Goal: Check status: Check status

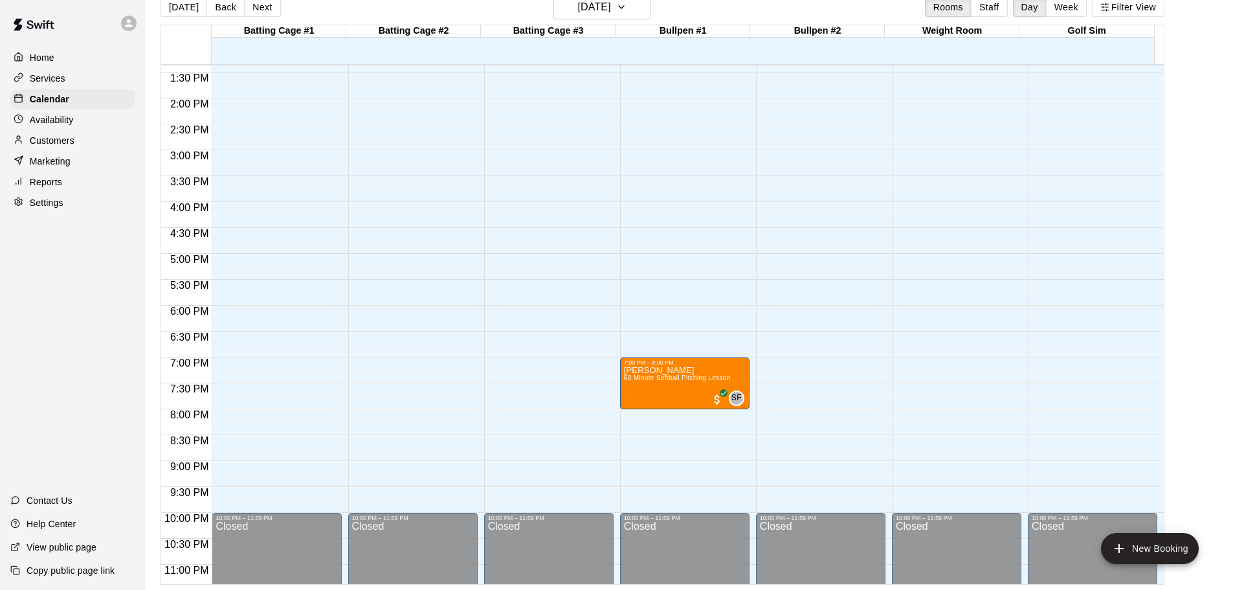
scroll to position [661, 0]
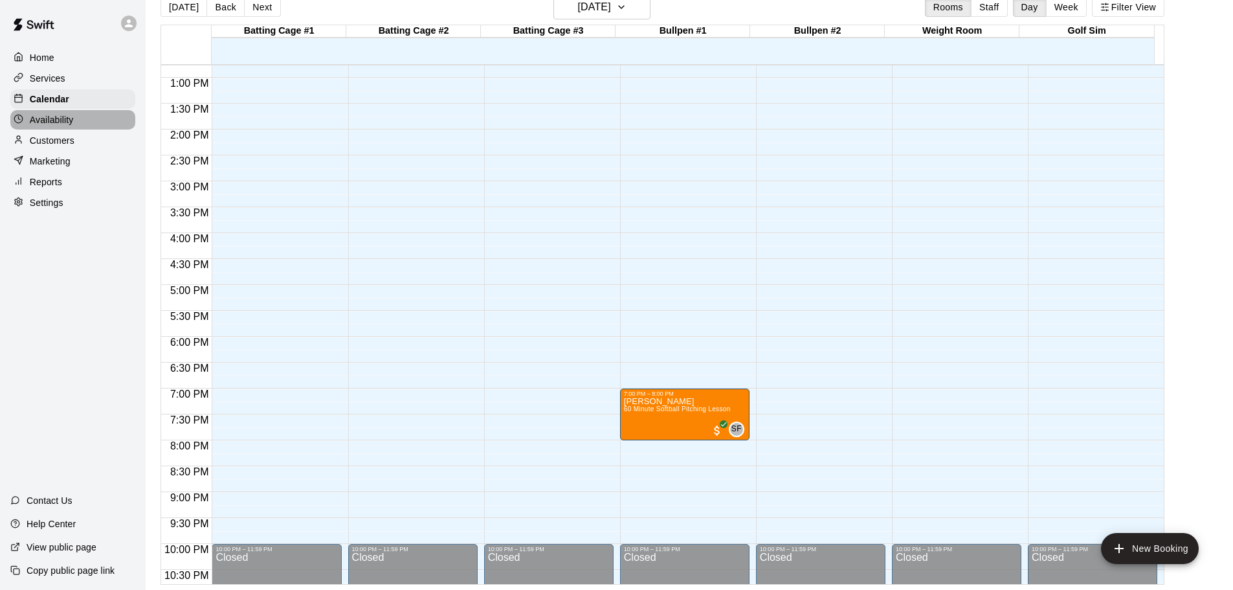
click at [74, 115] on div "Availability" at bounding box center [72, 119] width 125 height 19
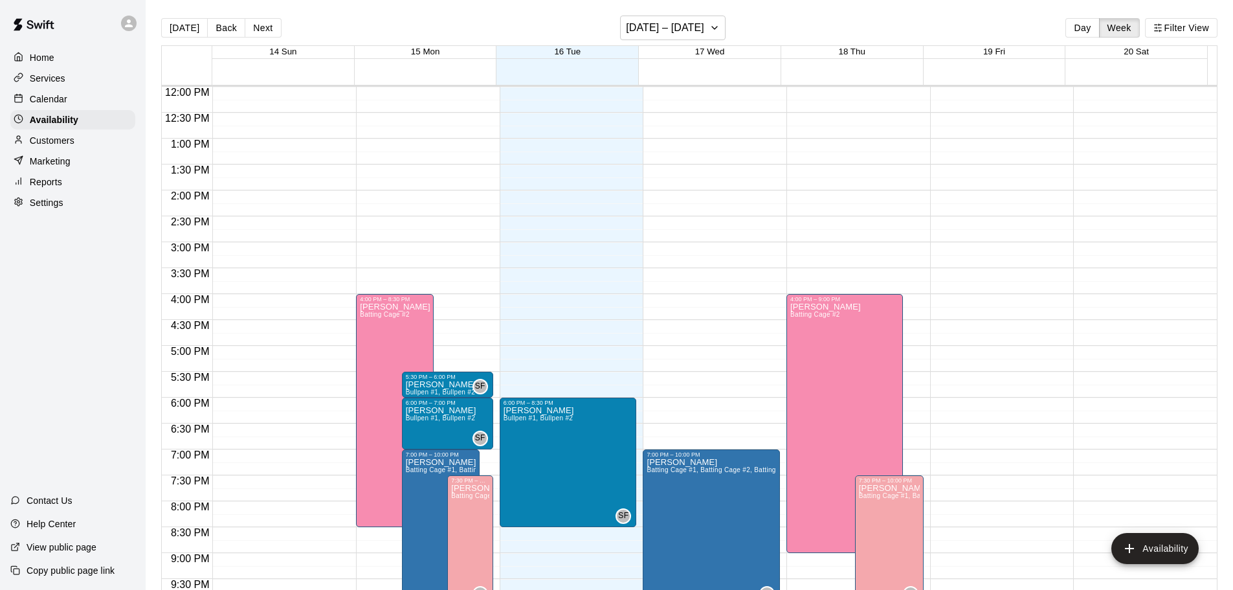
scroll to position [725, 0]
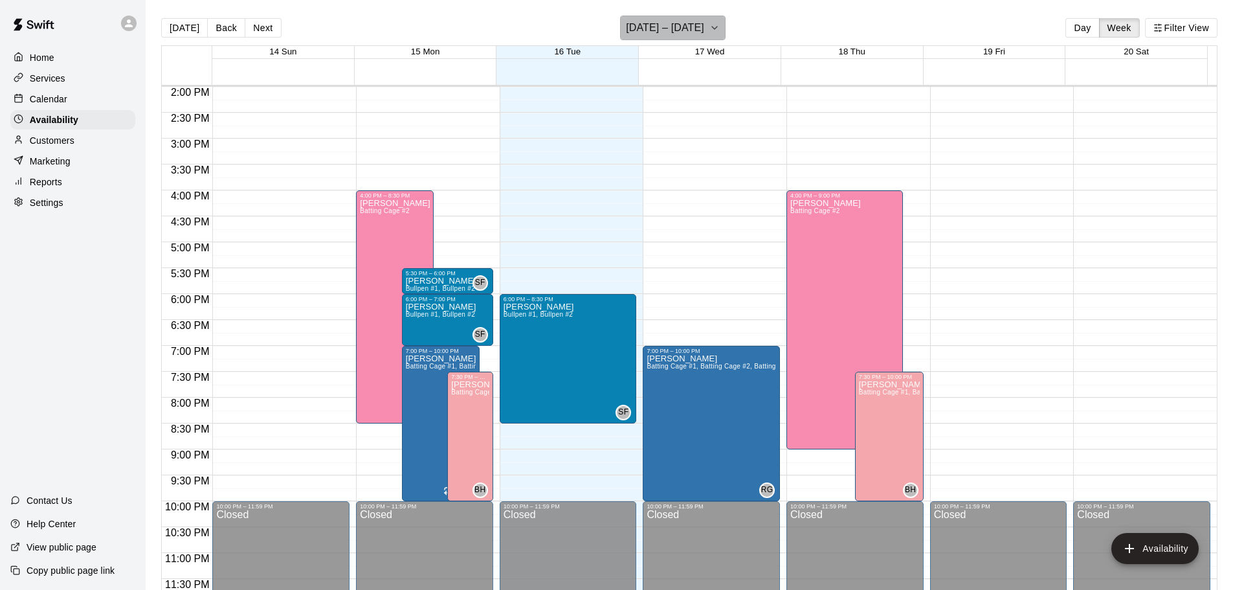
click at [699, 29] on h6 "[DATE] – [DATE]" at bounding box center [665, 28] width 78 height 18
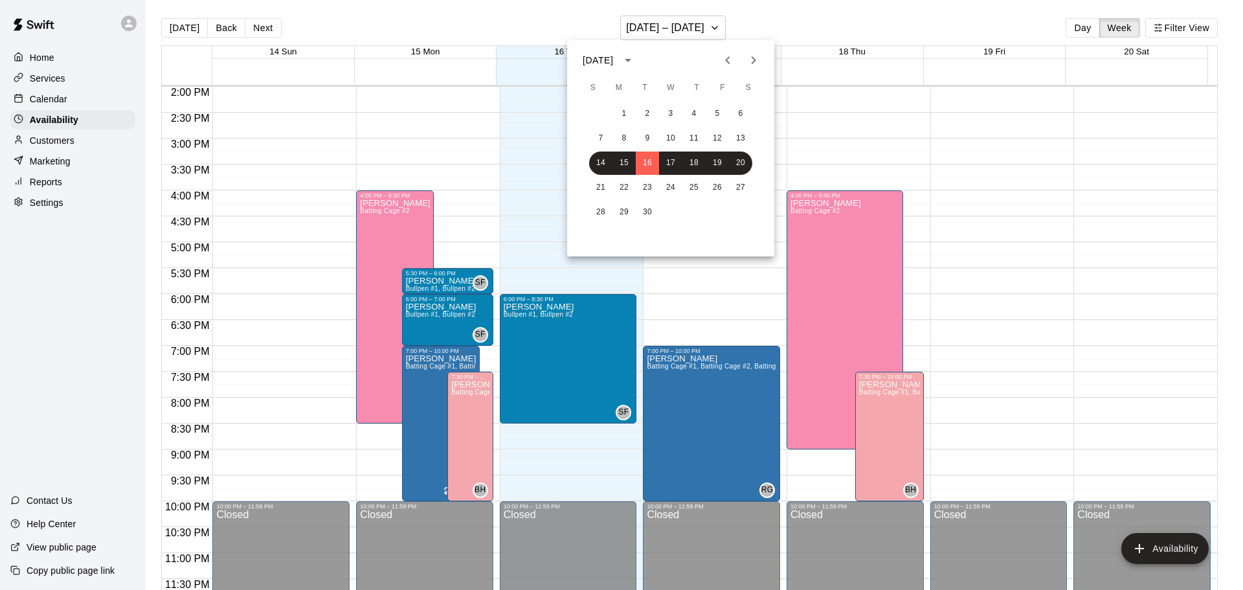
click at [50, 96] on div at bounding box center [621, 295] width 1243 height 590
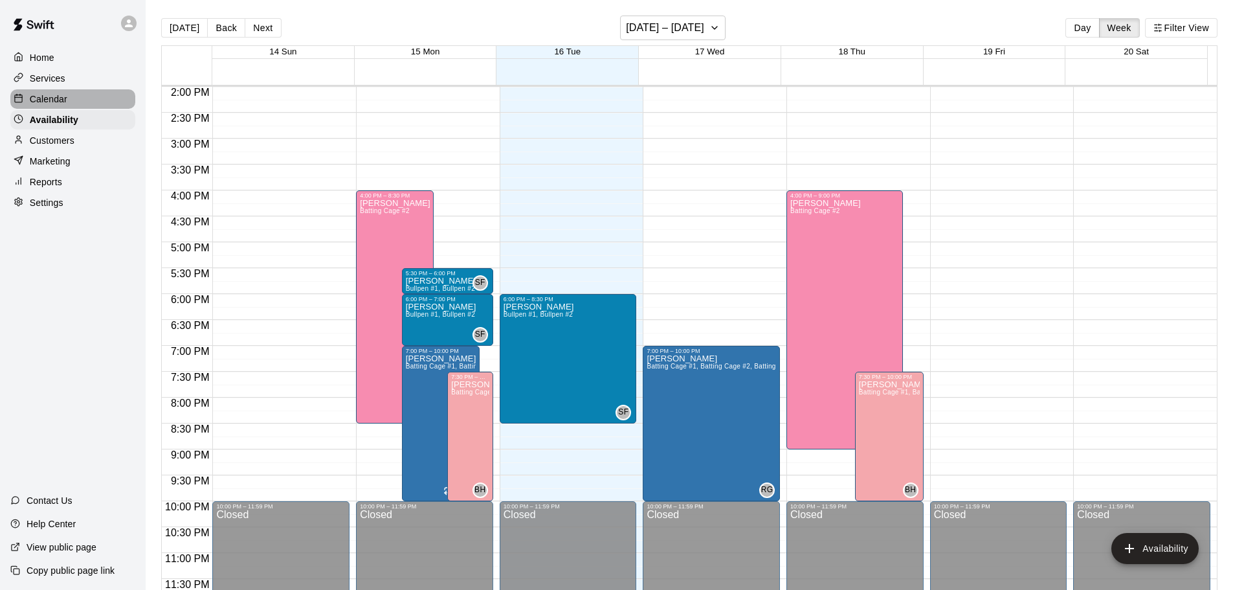
click at [52, 101] on p "Calendar" at bounding box center [49, 99] width 38 height 13
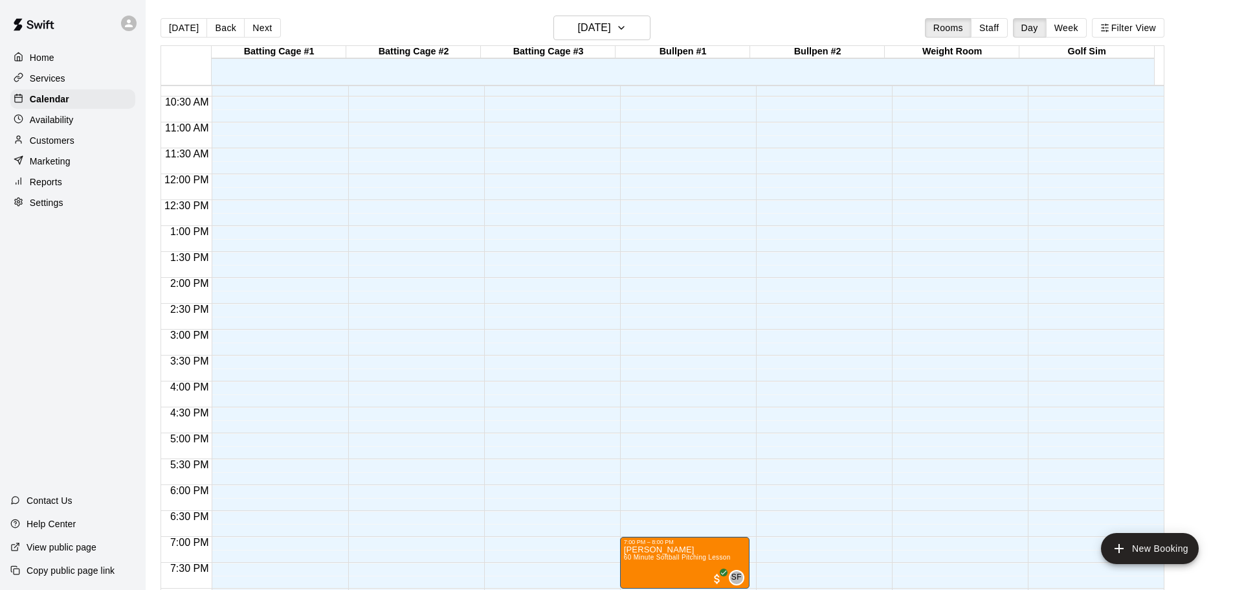
scroll to position [556, 0]
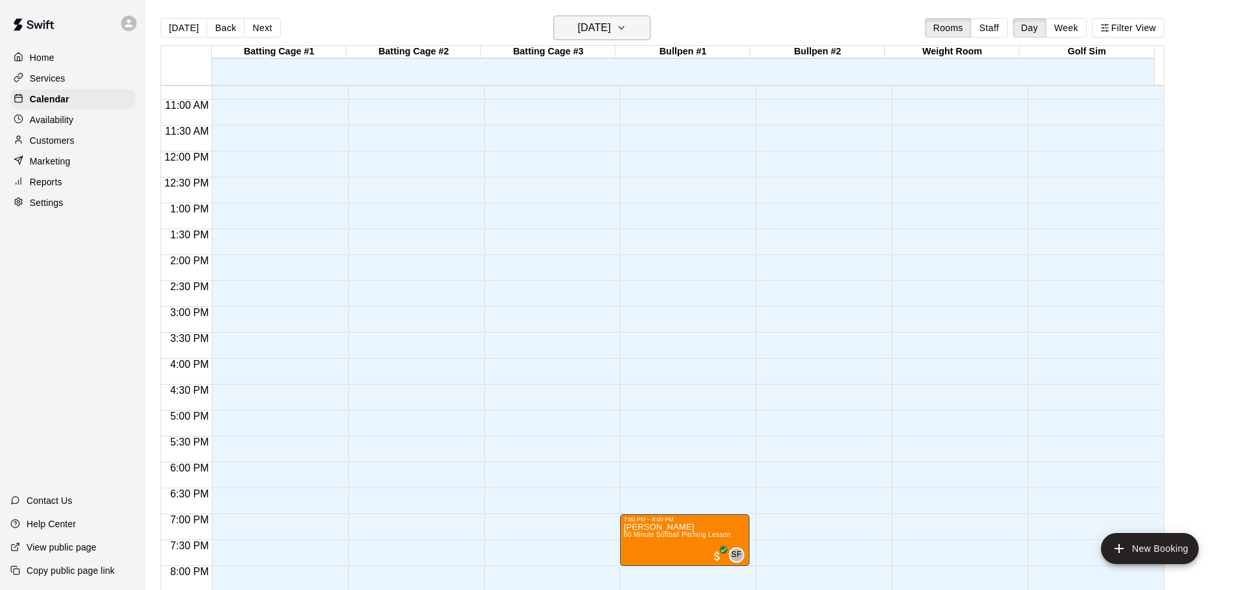
click at [609, 26] on h6 "[DATE]" at bounding box center [594, 28] width 33 height 18
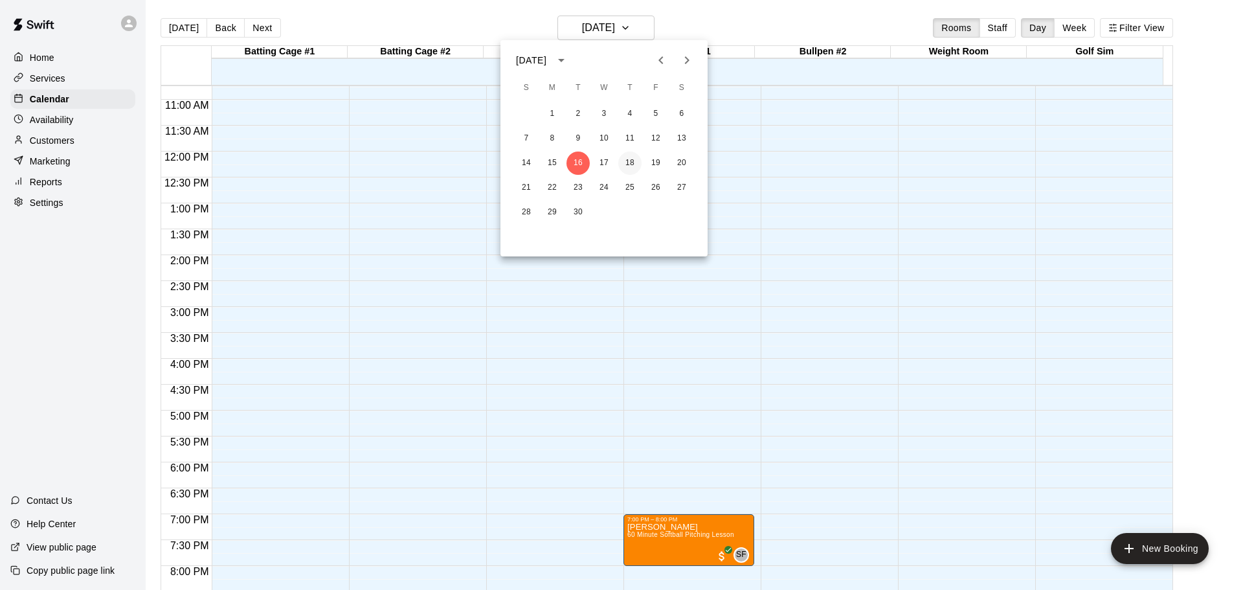
click at [630, 159] on button "18" at bounding box center [629, 162] width 23 height 23
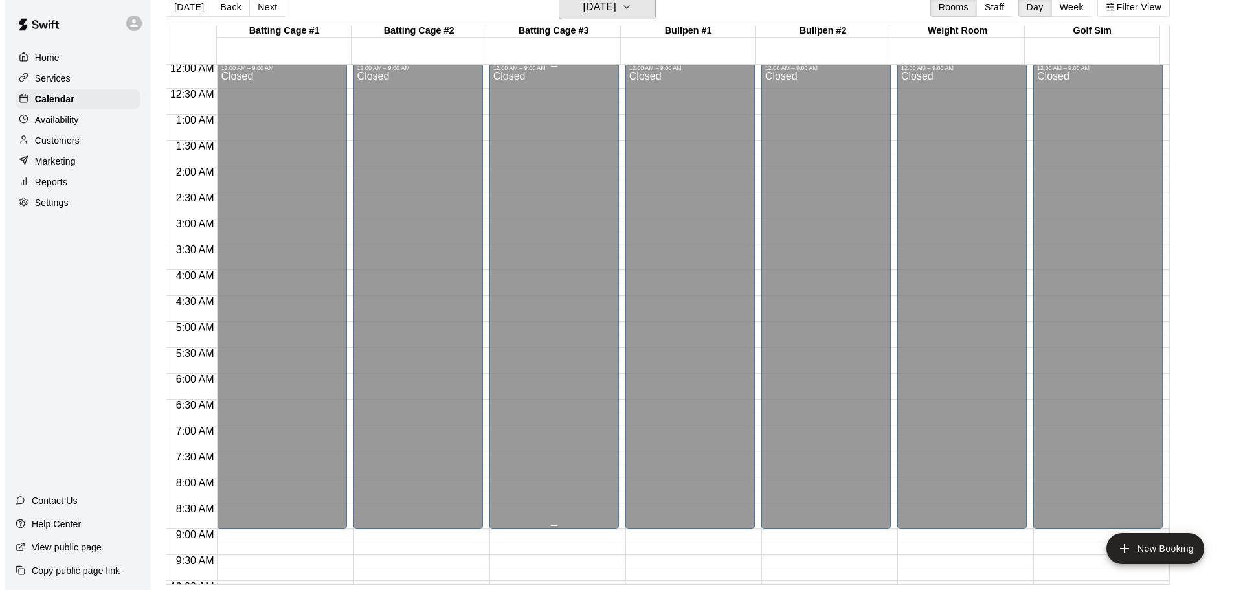
scroll to position [0, 0]
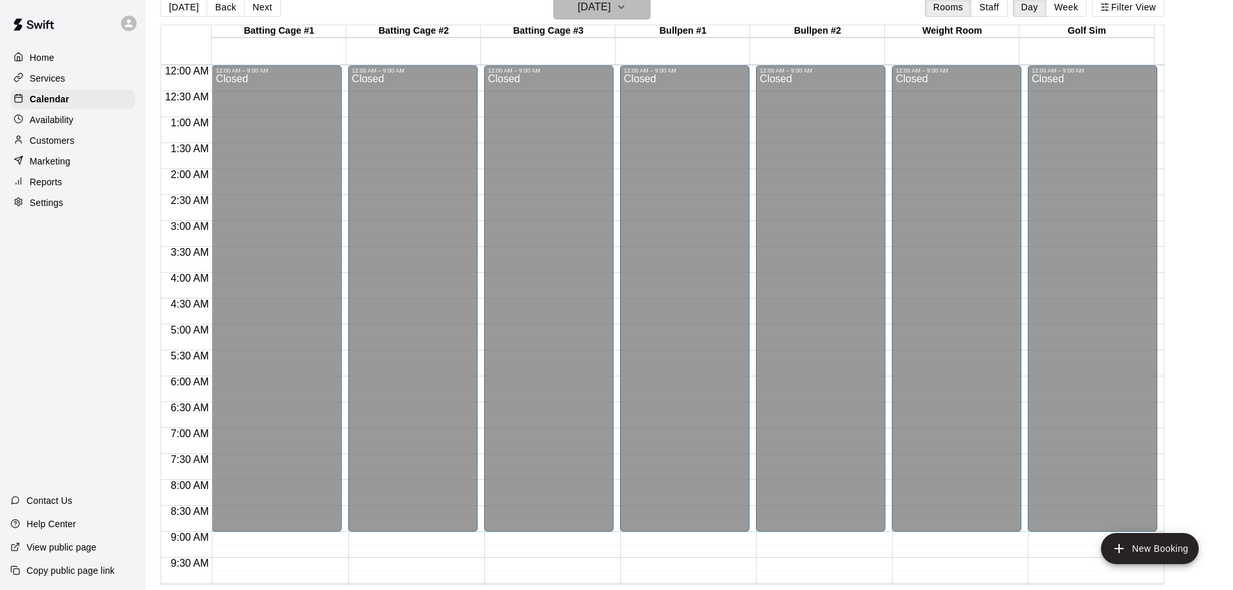
click at [609, 8] on h6 "[DATE]" at bounding box center [594, 7] width 33 height 18
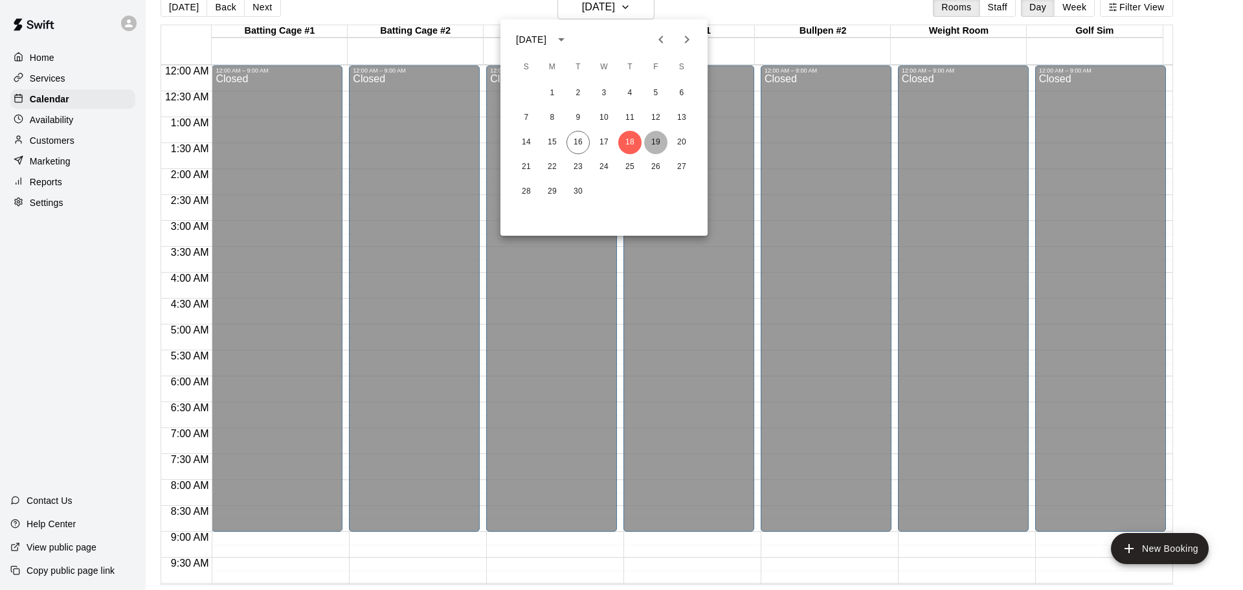
click at [660, 136] on button "19" at bounding box center [655, 142] width 23 height 23
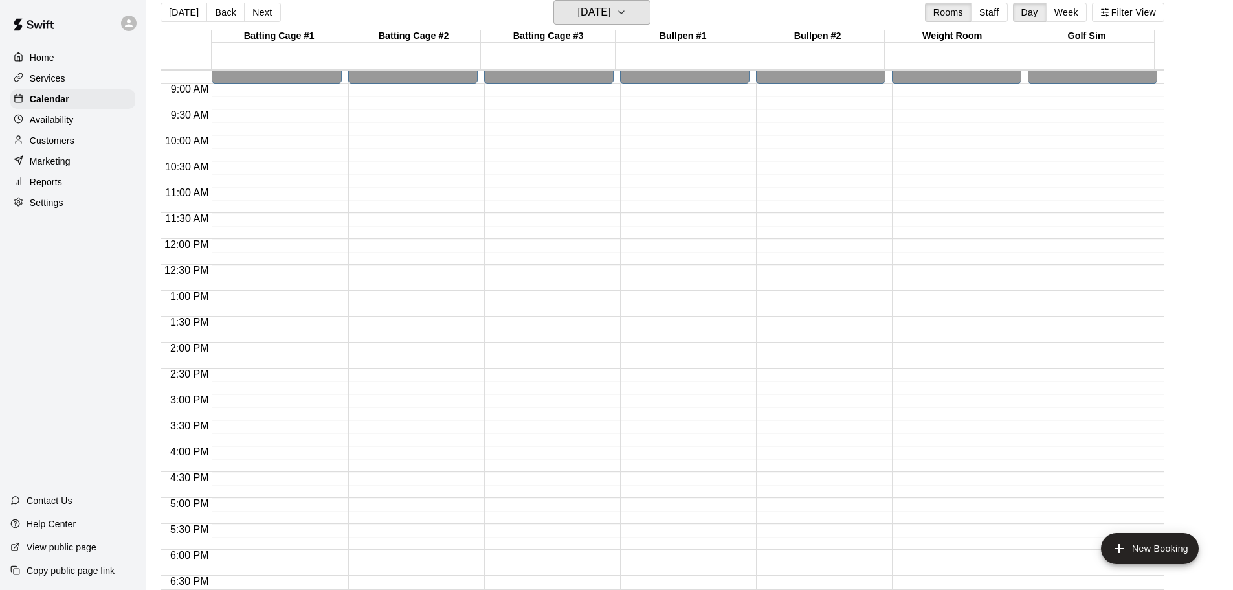
scroll to position [726, 0]
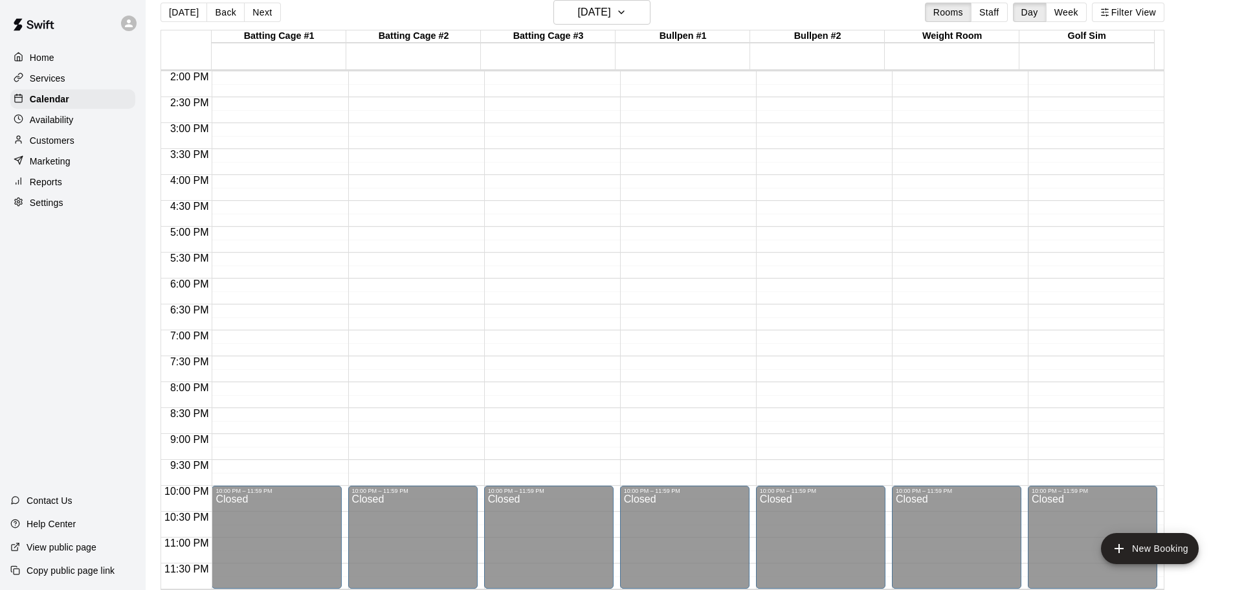
click at [73, 120] on p "Availability" at bounding box center [52, 119] width 44 height 13
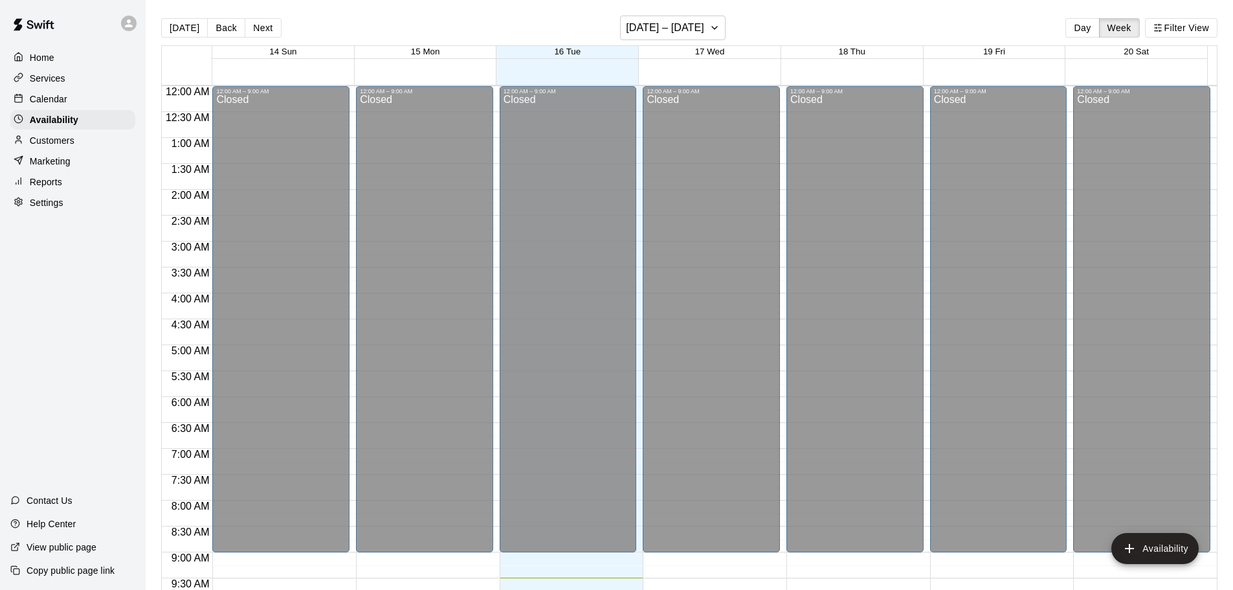
scroll to position [491, 0]
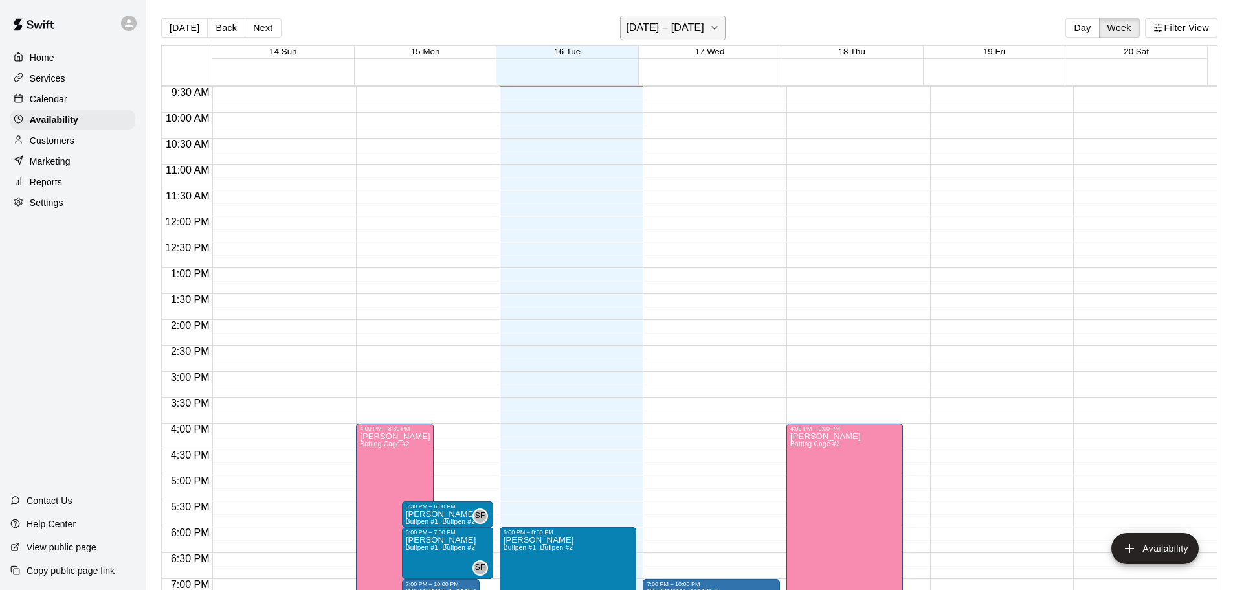
click at [693, 27] on h6 "[DATE] – [DATE]" at bounding box center [665, 28] width 78 height 18
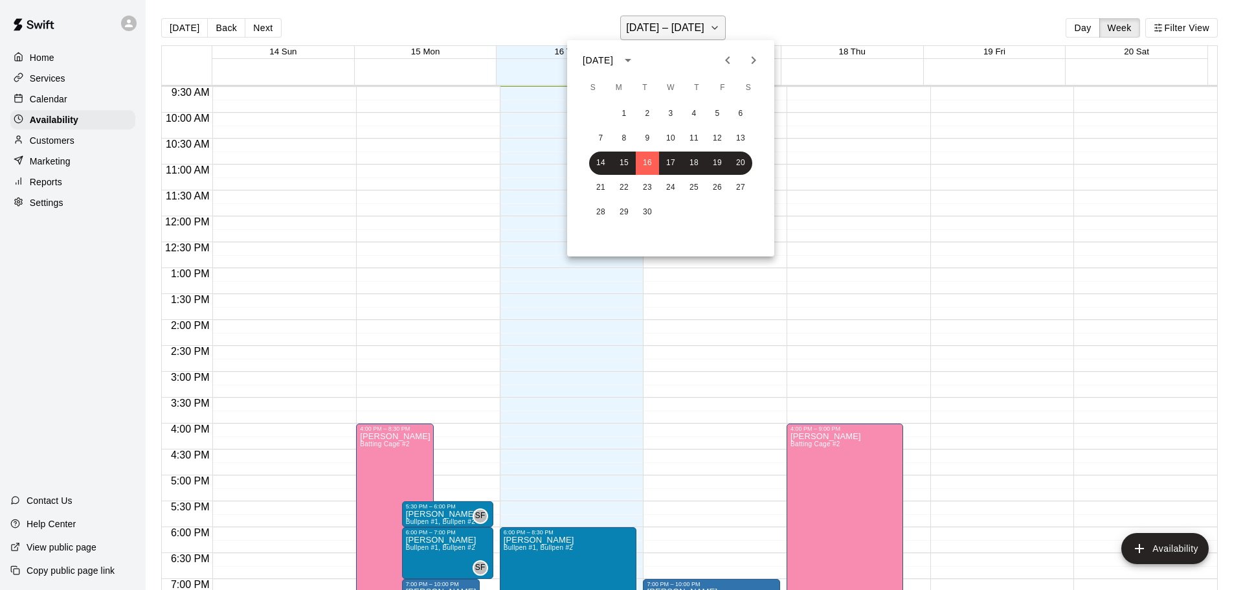
click at [693, 27] on div at bounding box center [621, 295] width 1243 height 590
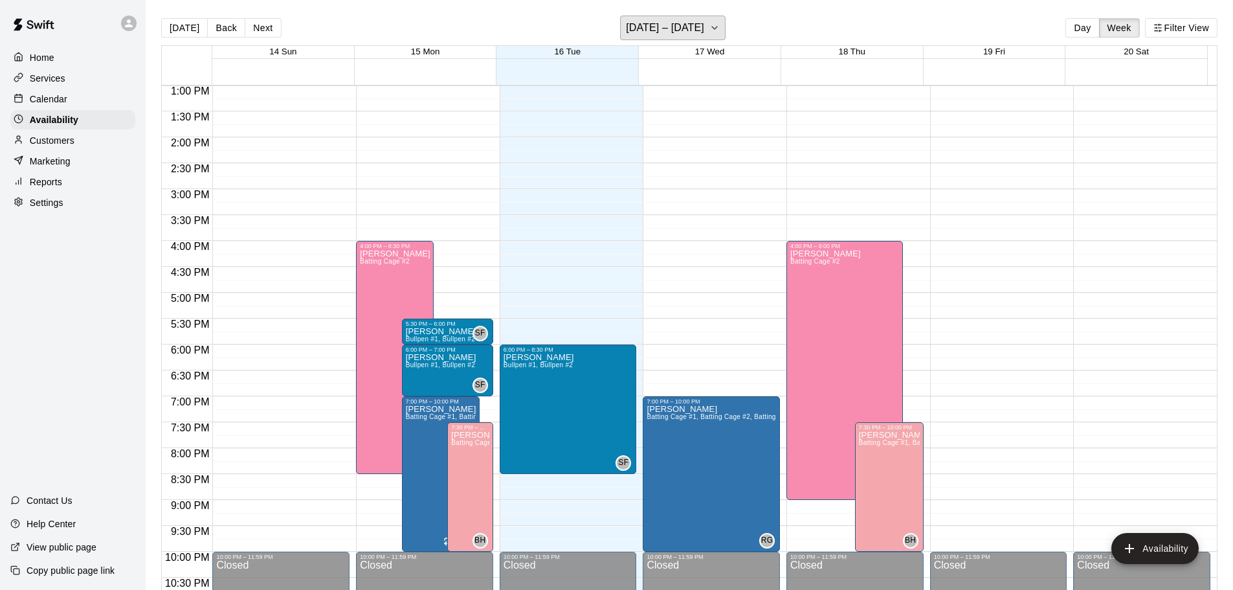
scroll to position [725, 0]
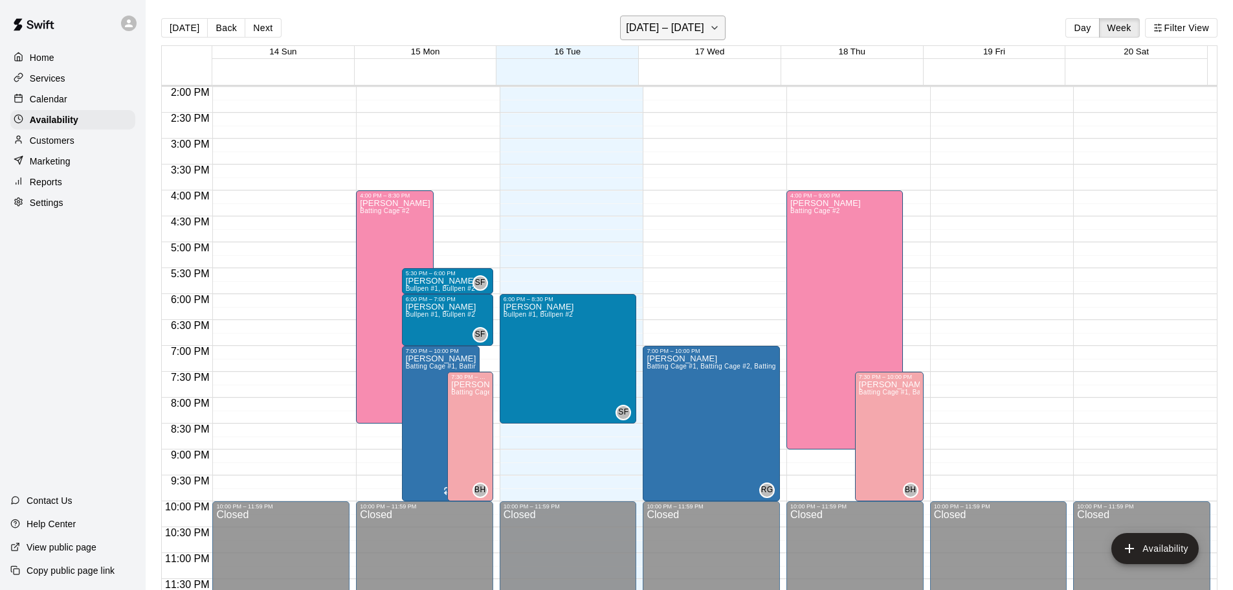
click at [670, 27] on h6 "[DATE] – [DATE]" at bounding box center [665, 28] width 78 height 18
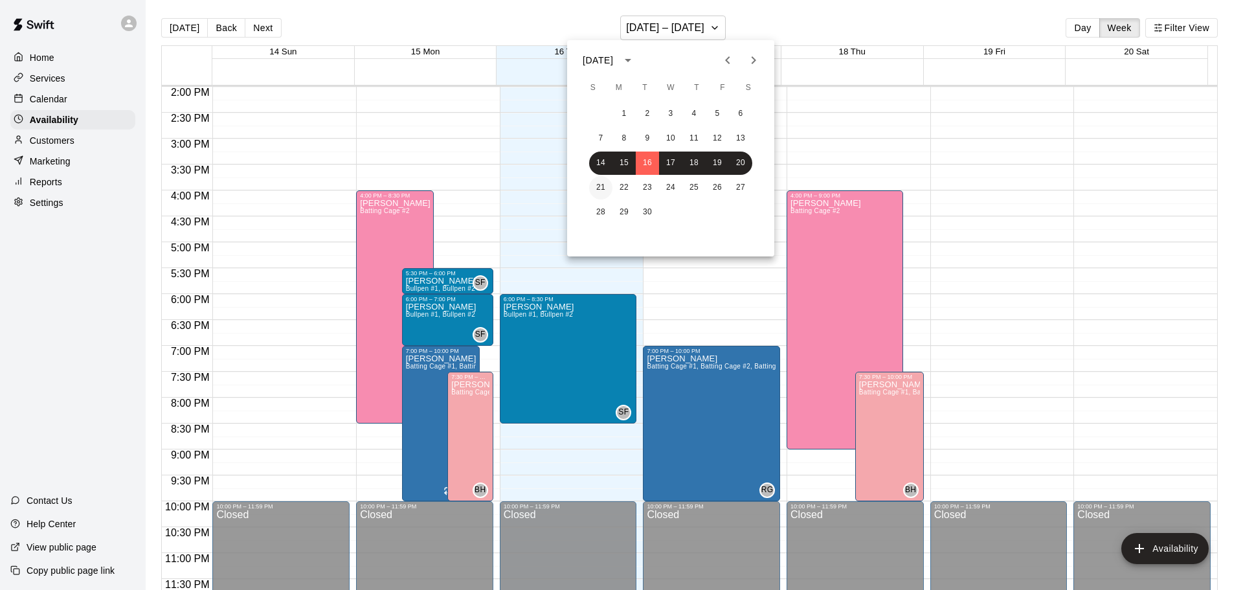
click at [596, 187] on button "21" at bounding box center [600, 187] width 23 height 23
